Goal: Find specific page/section: Find specific page/section

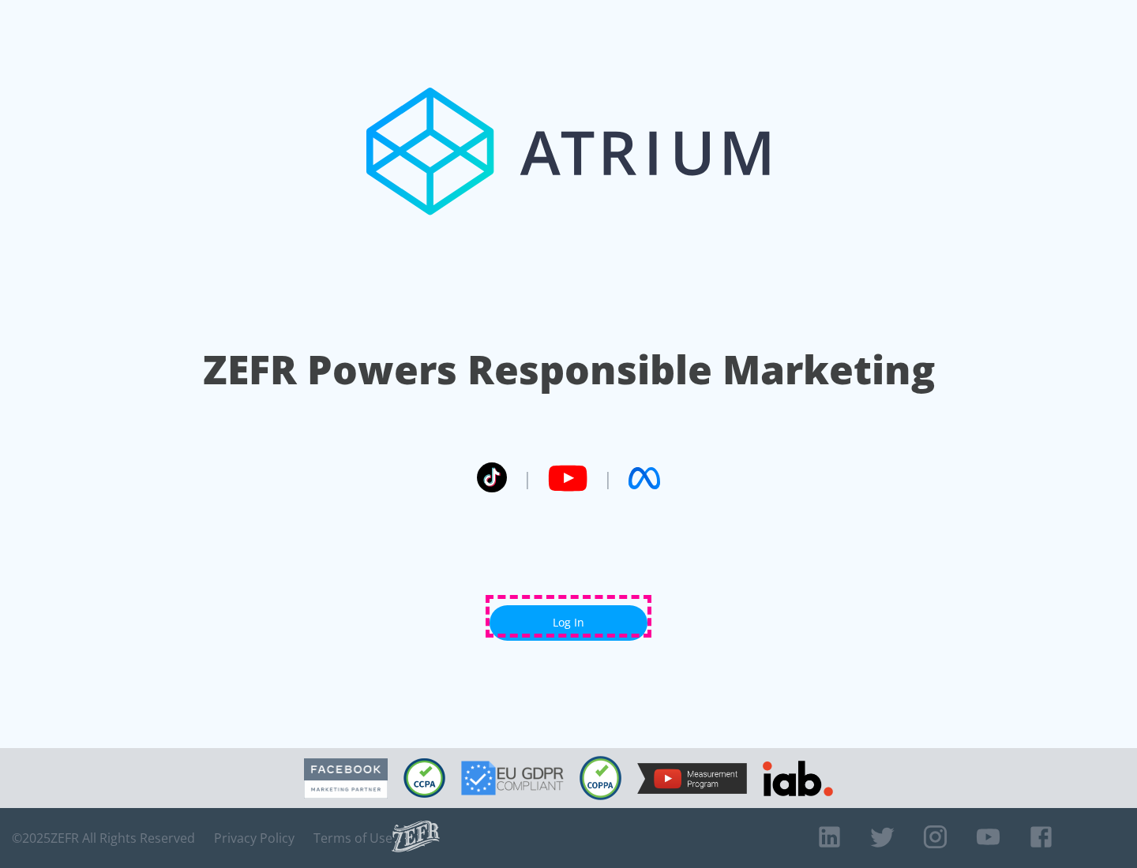
click at [568, 616] on link "Log In" at bounding box center [568, 623] width 158 height 36
